Goal: Check status: Check status

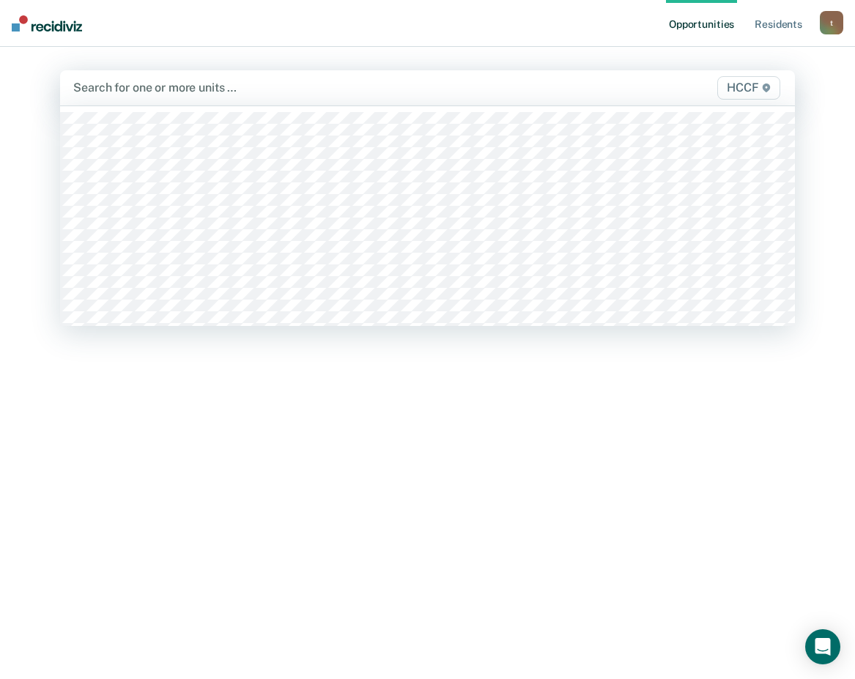
click at [144, 87] on div at bounding box center [320, 87] width 494 height 17
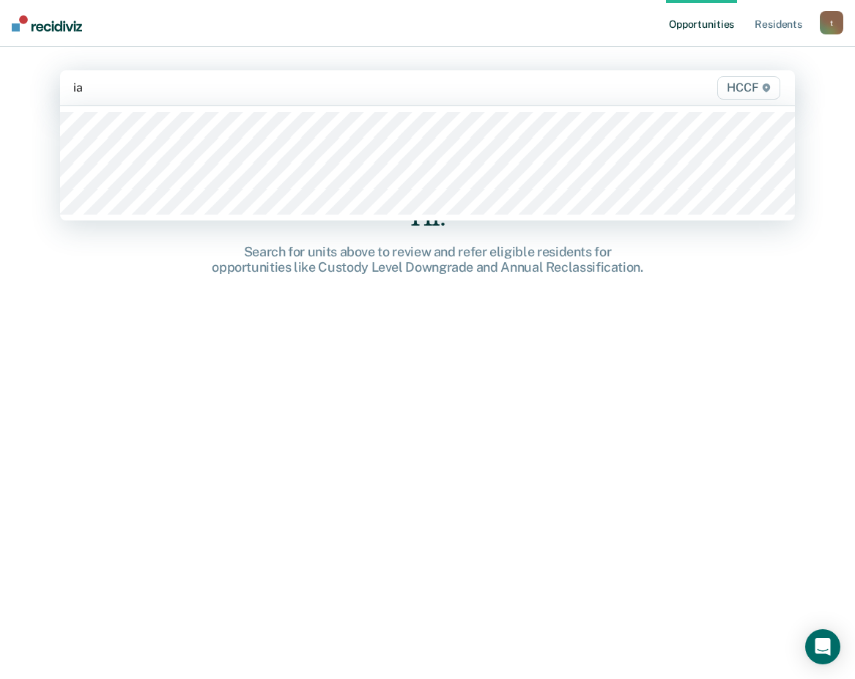
type input "ia1"
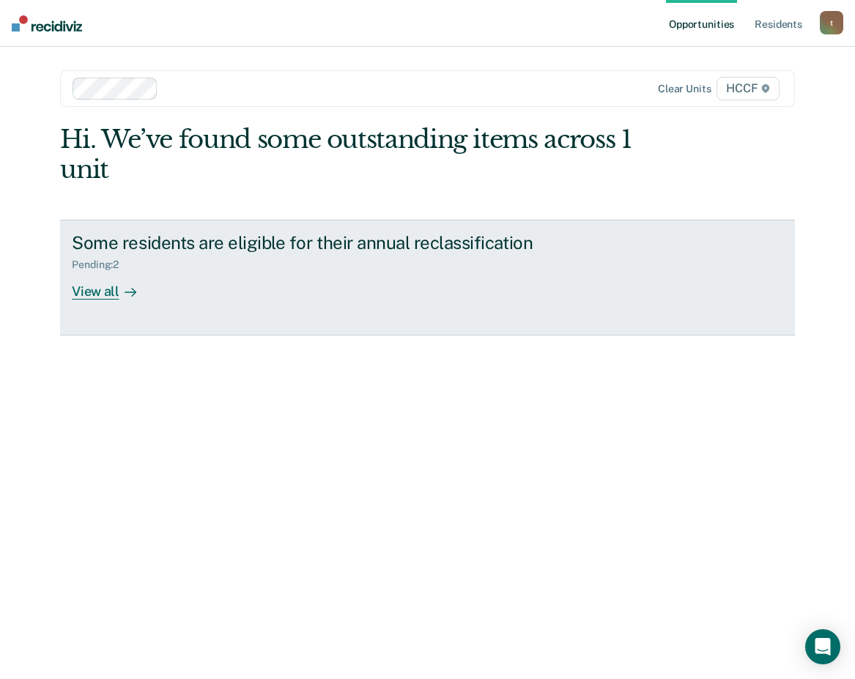
click at [102, 295] on div "View all" at bounding box center [113, 285] width 82 height 29
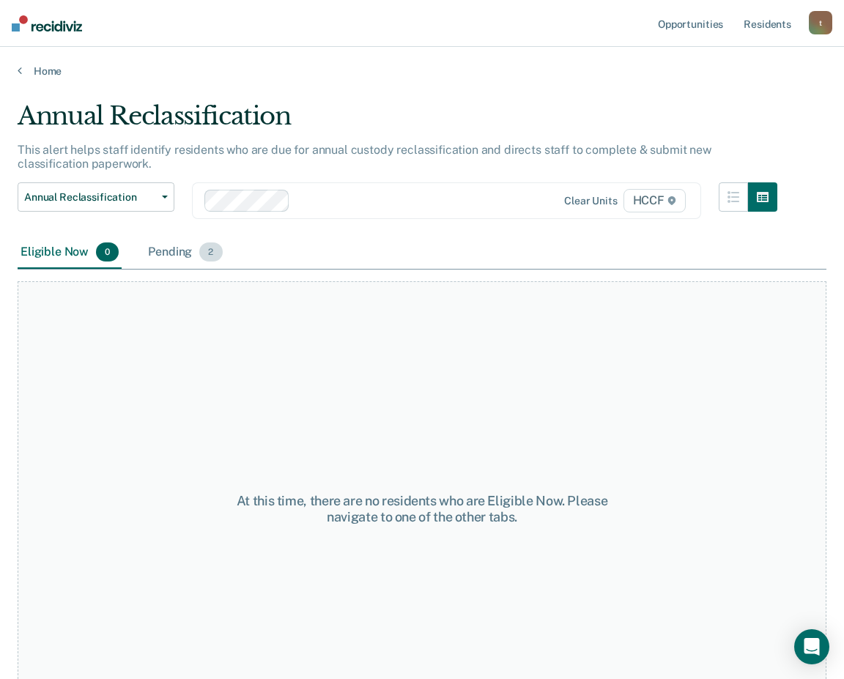
click at [168, 244] on div "Pending 2" at bounding box center [185, 253] width 80 height 32
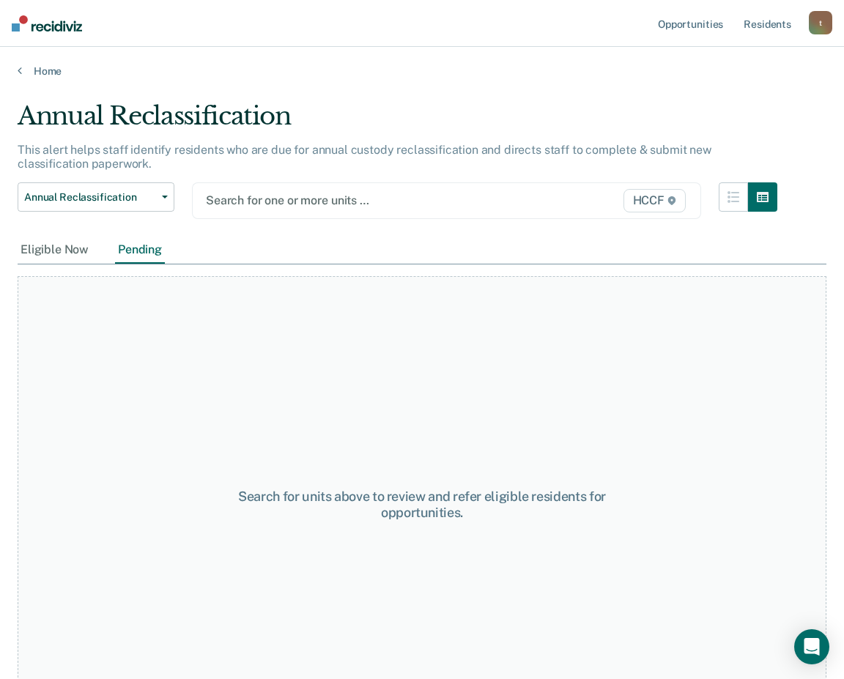
click at [275, 198] on div at bounding box center [374, 200] width 336 height 17
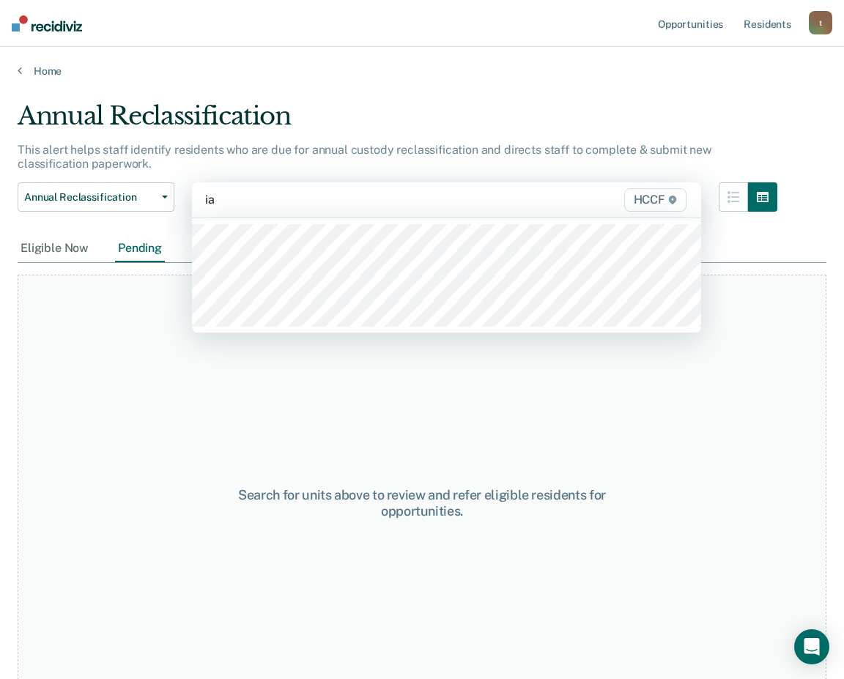
type input "ia2"
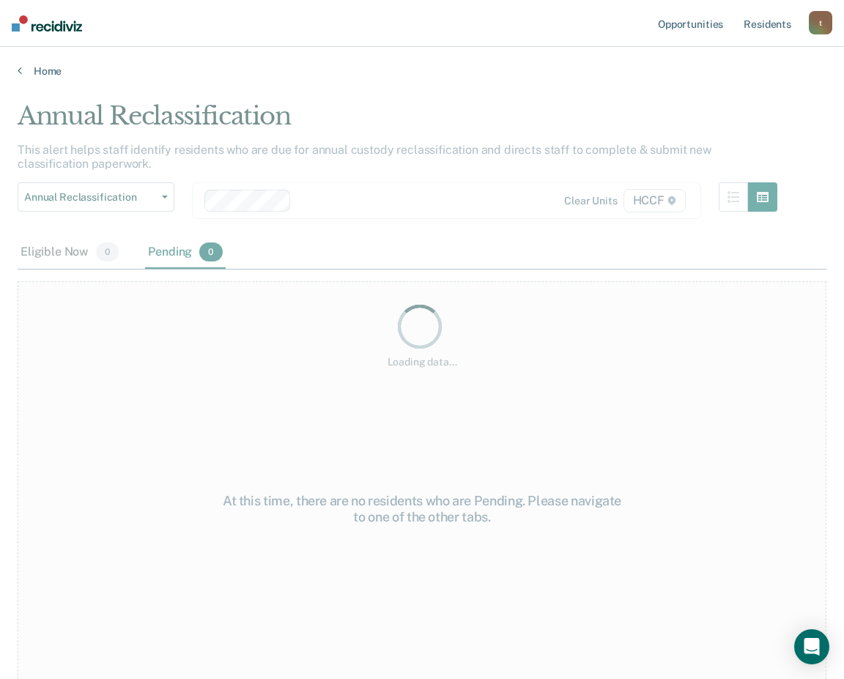
click at [185, 252] on div "Loading data..." at bounding box center [422, 335] width 809 height 468
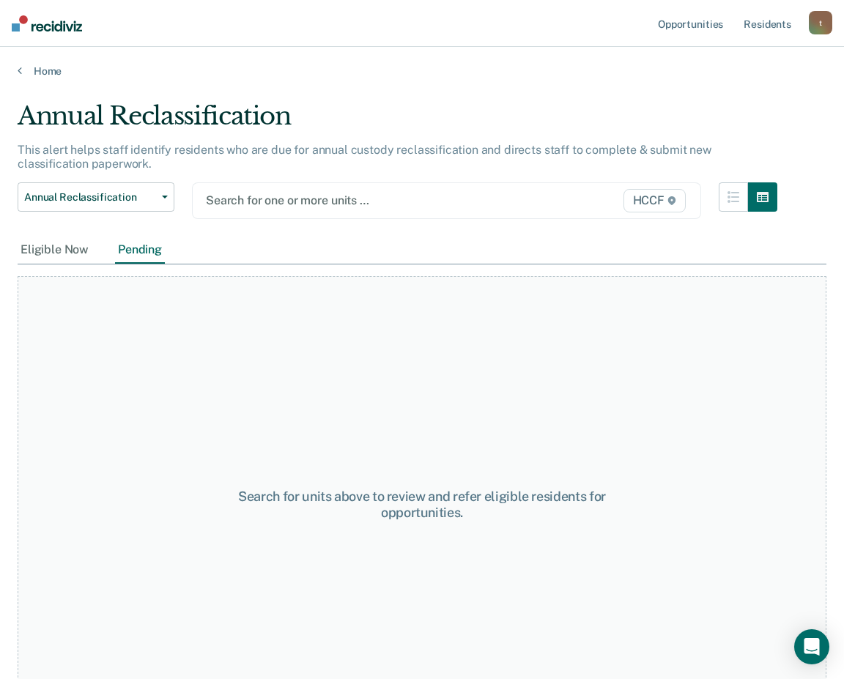
click at [276, 200] on div at bounding box center [374, 200] width 336 height 17
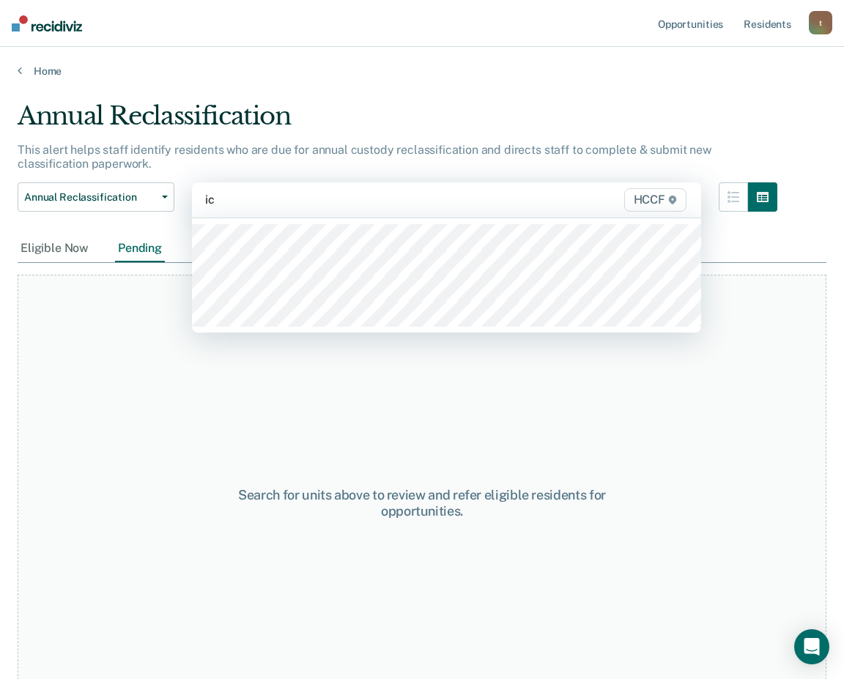
type input "ic1"
type input "ic2"
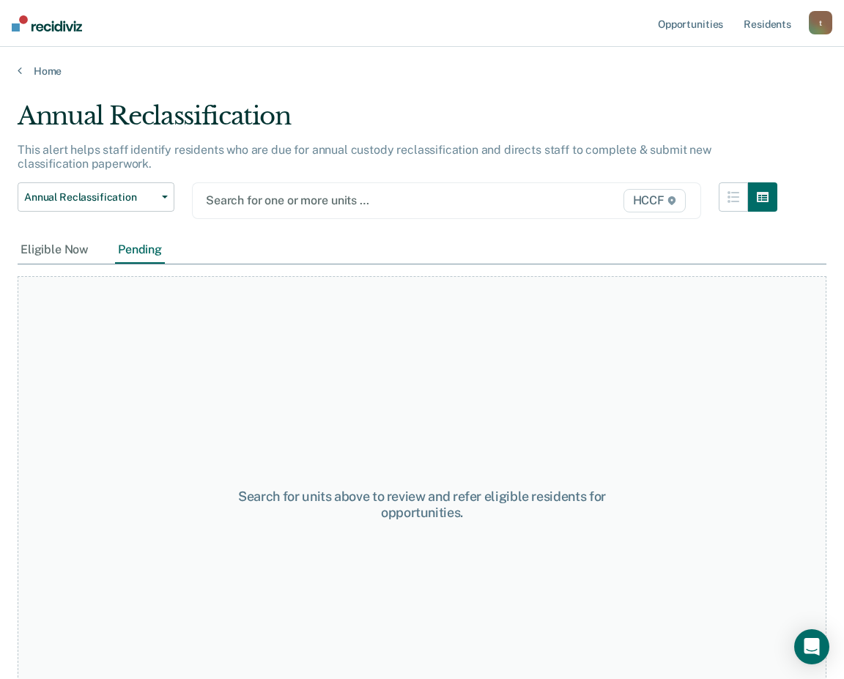
type input "i"
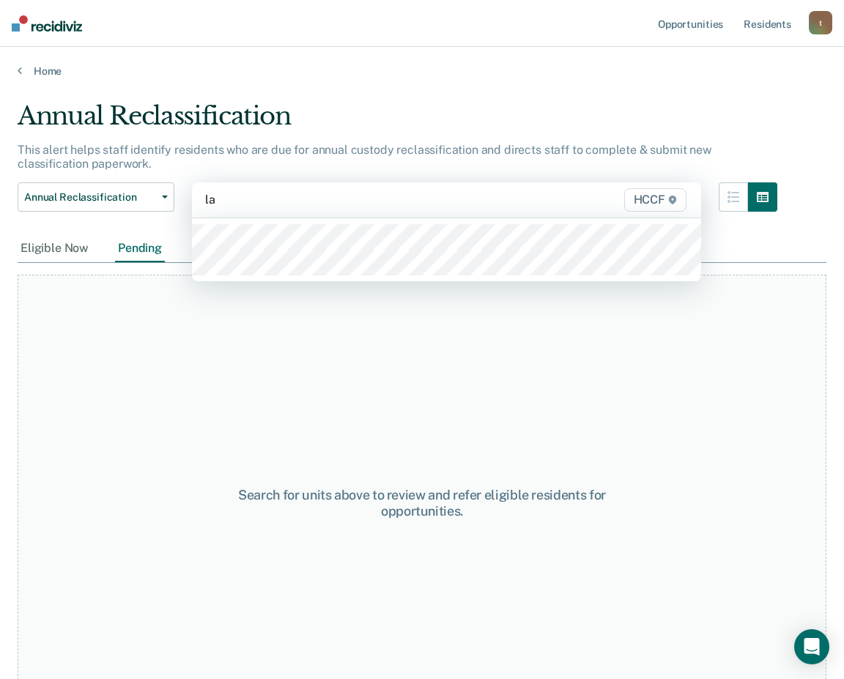
type input "la1"
type input "la2"
type input "lc1"
type input "lc2"
type input "ld1"
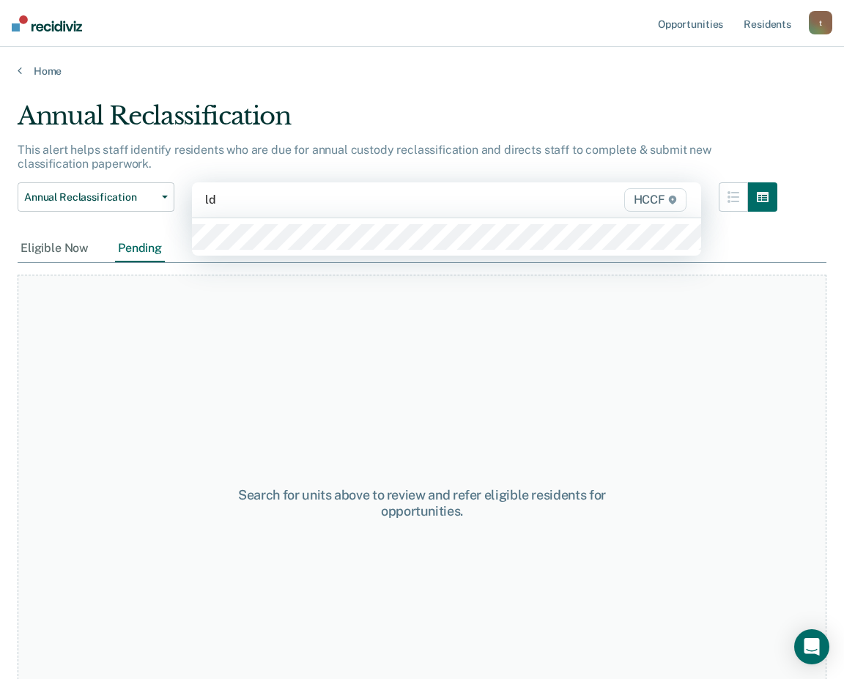
type input "ld2"
